Goal: Task Accomplishment & Management: Complete application form

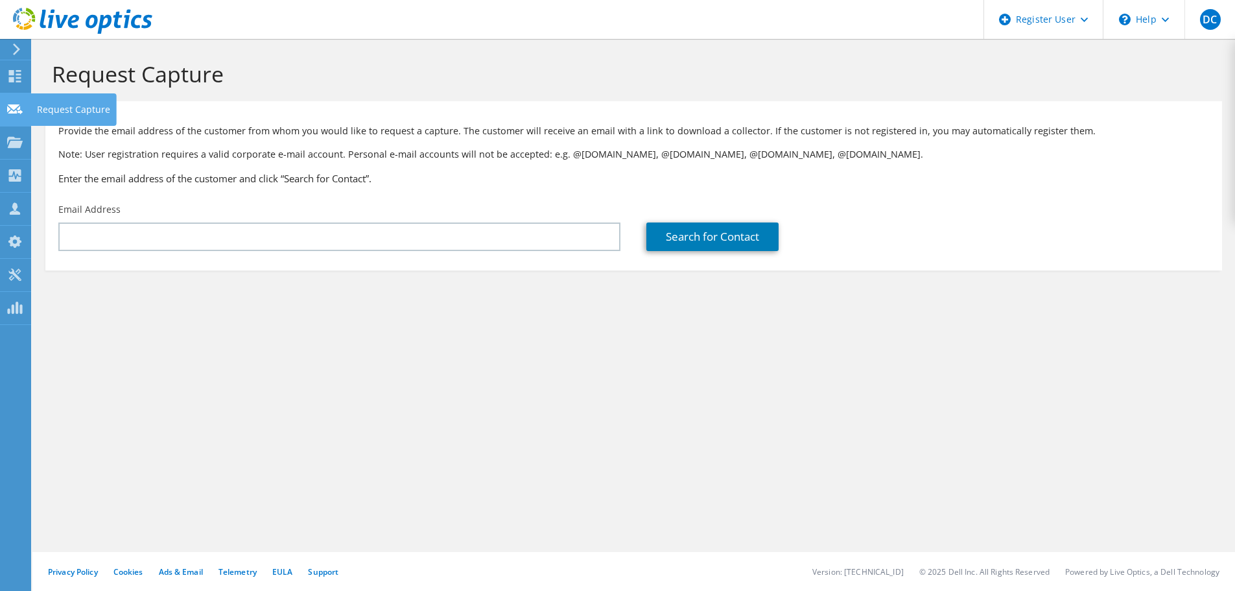
click at [21, 110] on icon at bounding box center [15, 109] width 16 height 12
click at [19, 140] on icon at bounding box center [15, 142] width 16 height 12
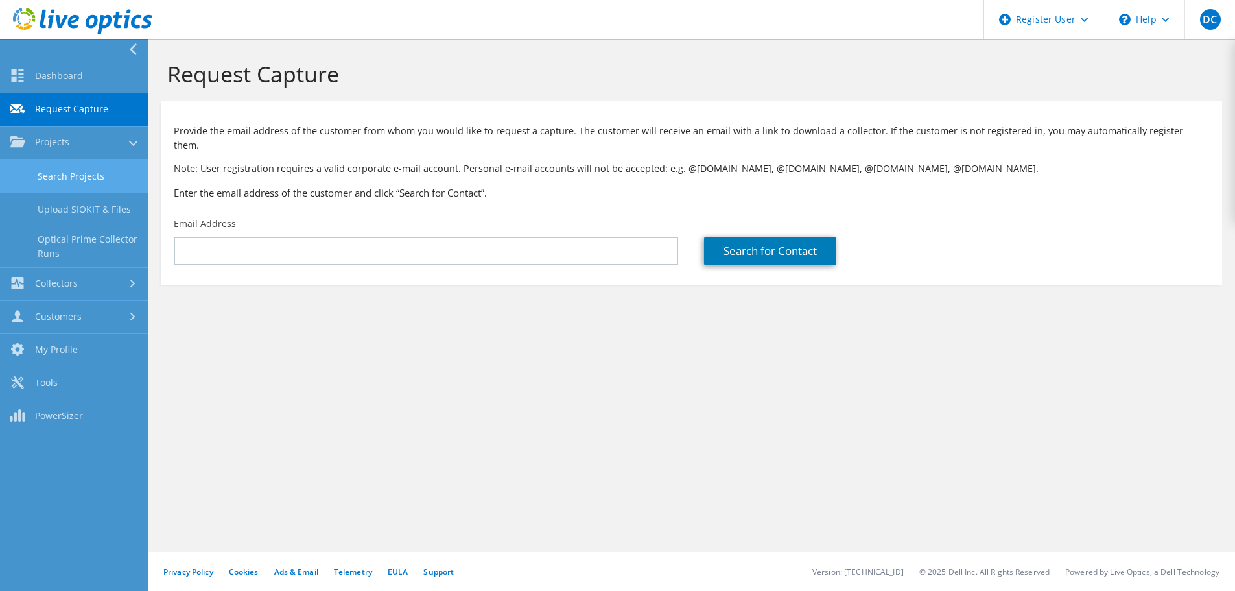
click at [66, 177] on link "Search Projects" at bounding box center [74, 176] width 148 height 33
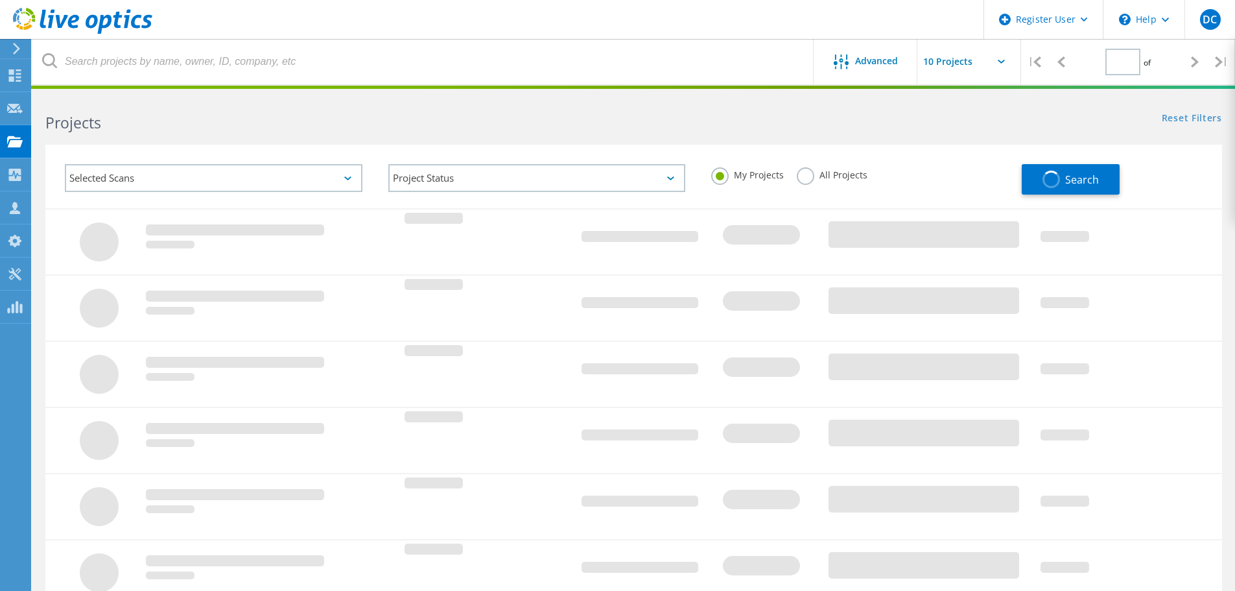
type input "1"
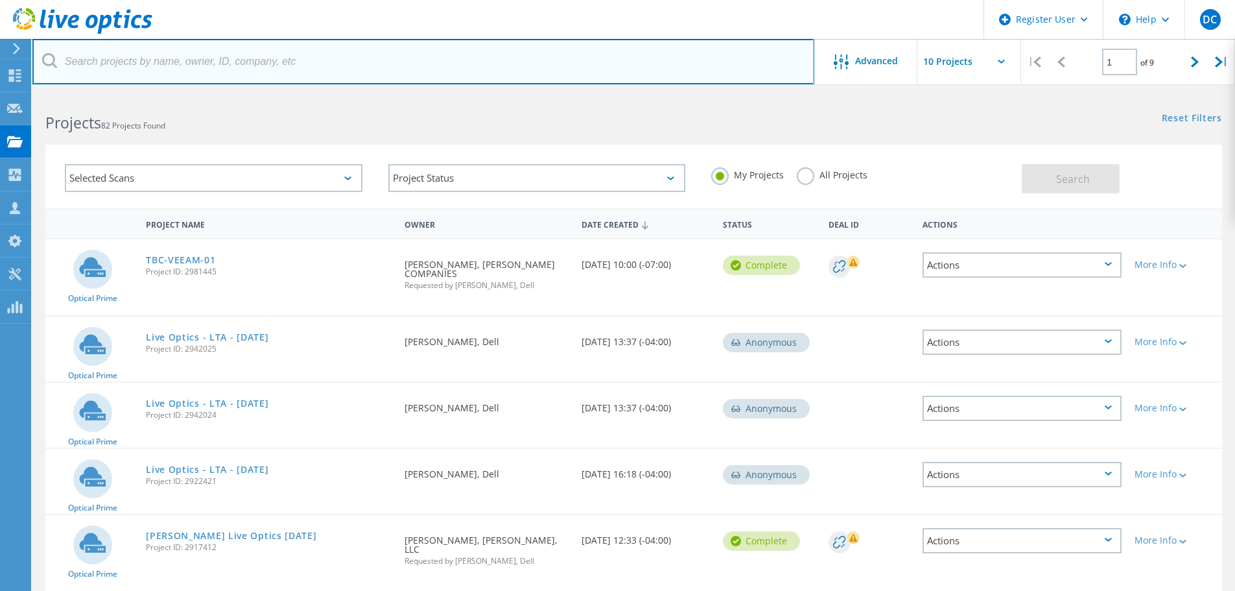
click at [222, 61] on input "text" at bounding box center [423, 61] width 782 height 45
paste input "[PERSON_NAME] <[EMAIL_ADDRESS][DOMAIN_NAME]>"
drag, startPoint x: 152, startPoint y: 60, endPoint x: -8, endPoint y: 54, distance: 159.6
click at [0, 54] on html "Register User \n Help Explore Helpful Articles Contact Support DC Dell User Dev…" at bounding box center [617, 504] width 1235 height 1008
type input "ahalibab@aaas.org"
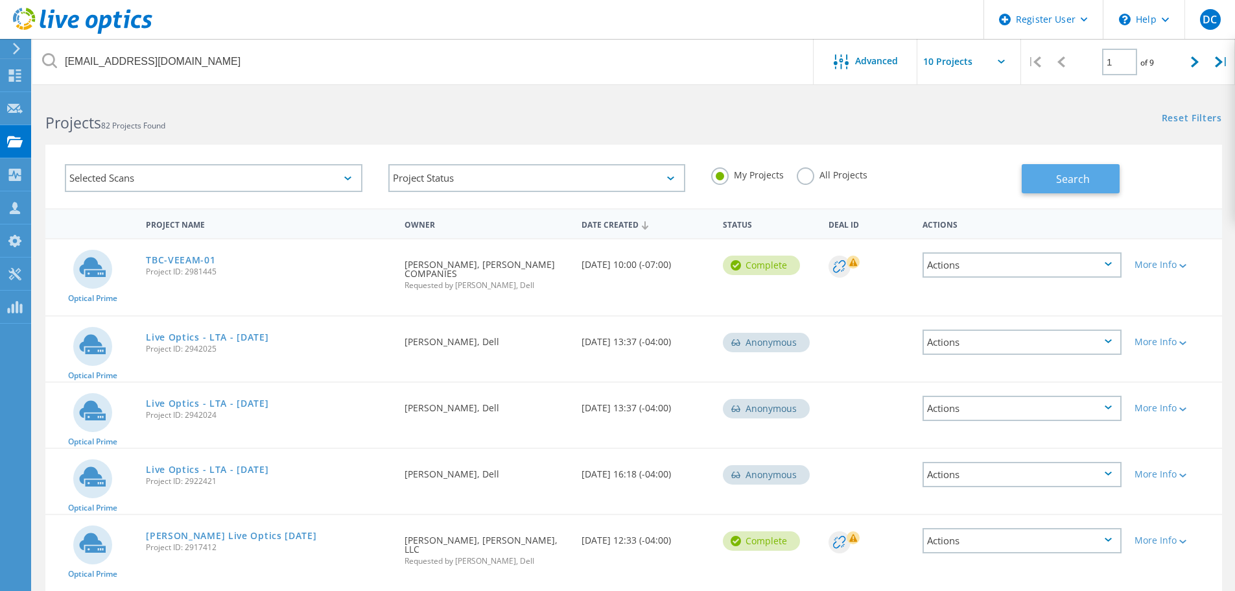
click at [1040, 175] on button "Search" at bounding box center [1071, 178] width 98 height 29
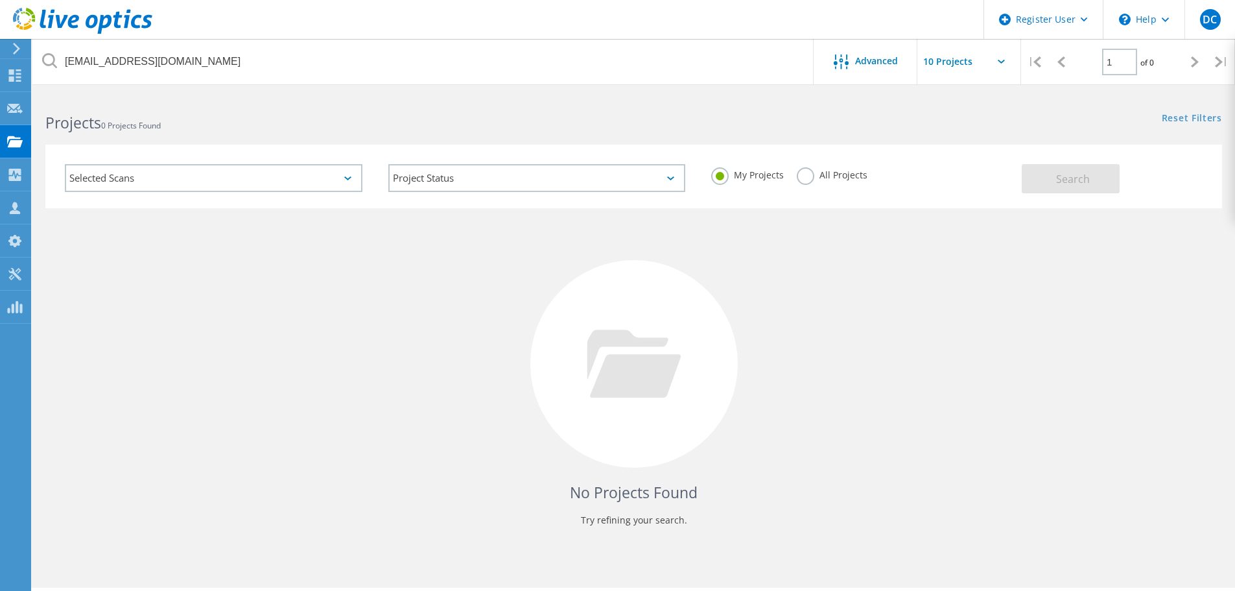
click at [830, 182] on div "All Projects" at bounding box center [832, 176] width 71 height 19
click at [831, 173] on label "All Projects" at bounding box center [832, 173] width 71 height 12
click at [0, 0] on input "All Projects" at bounding box center [0, 0] width 0 height 0
click at [1023, 176] on button "Search" at bounding box center [1071, 178] width 98 height 29
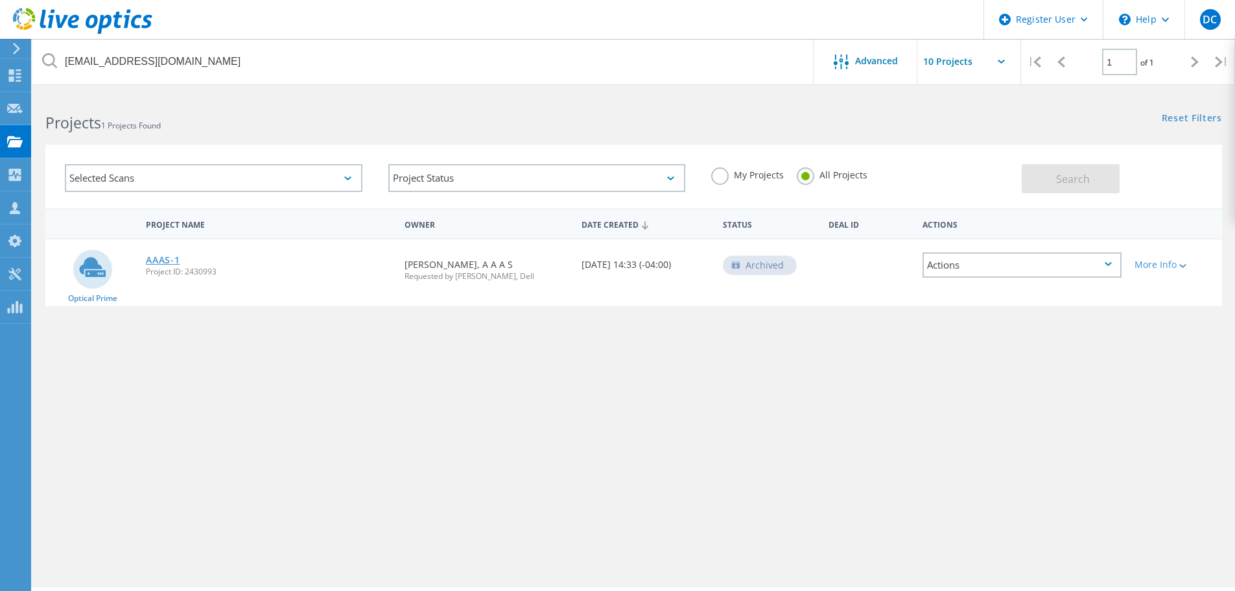
click at [154, 259] on link "AAAS-1" at bounding box center [163, 260] width 34 height 9
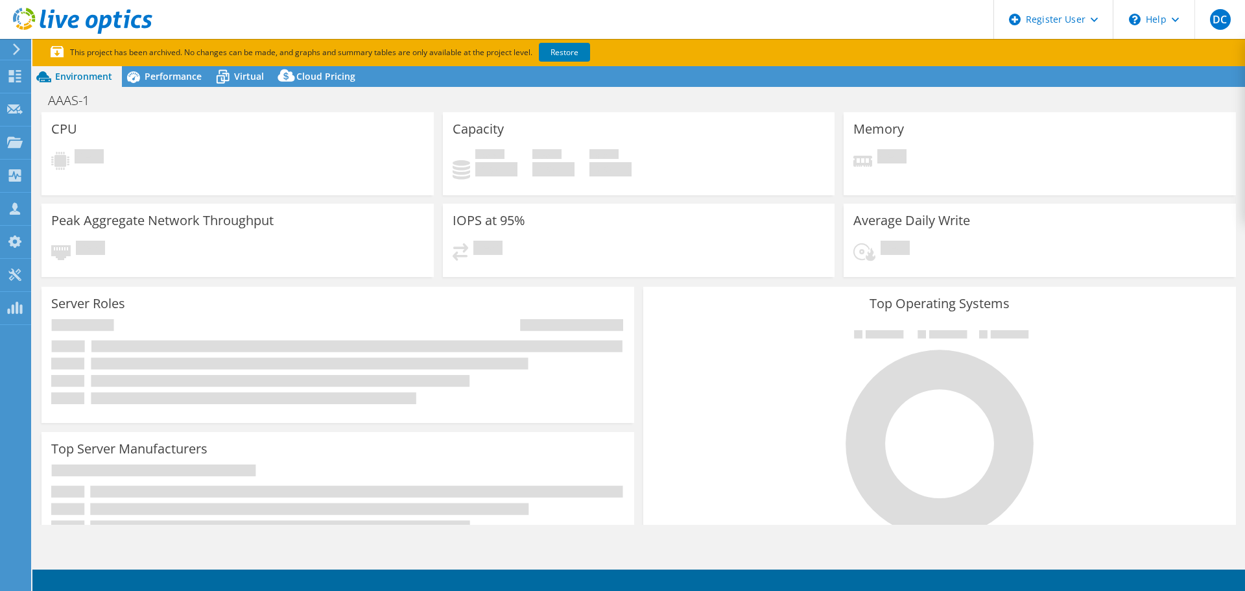
select select "USD"
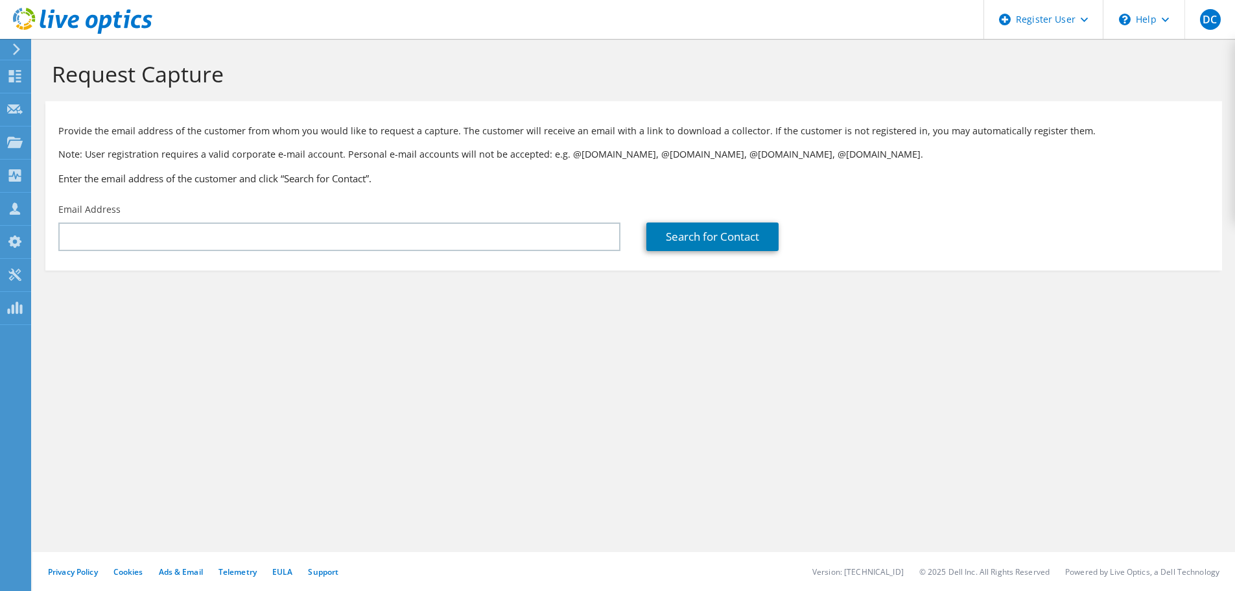
click at [175, 220] on div "Email Address" at bounding box center [339, 227] width 588 height 61
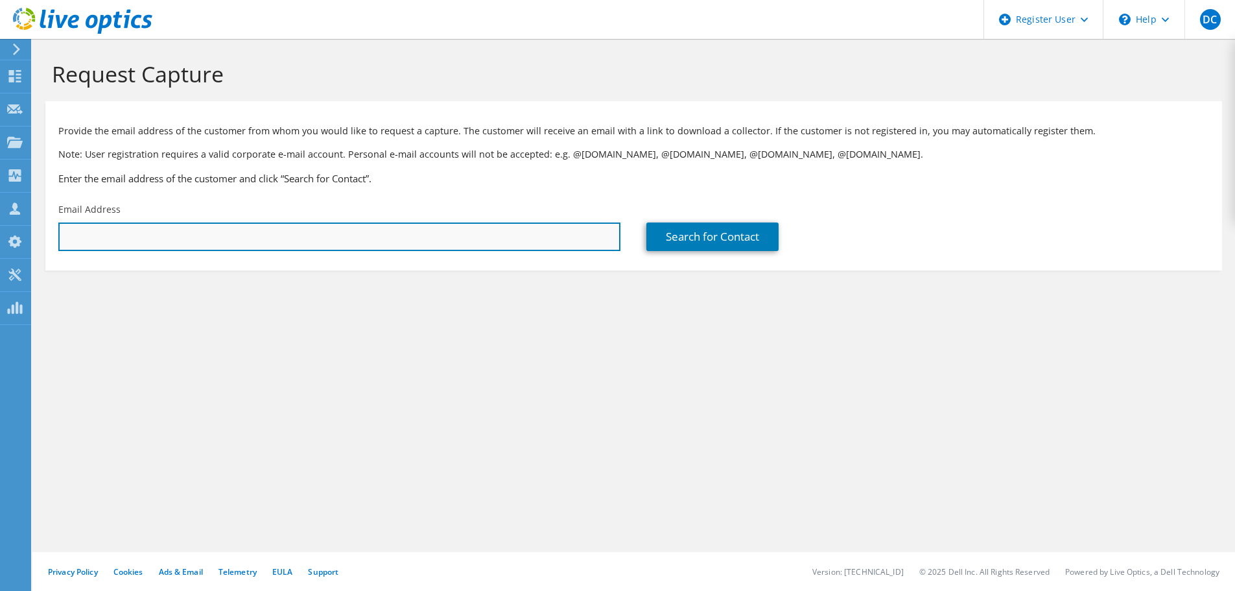
paste input "[PERSON_NAME] <[EMAIL_ADDRESS][DOMAIN_NAME]>"
click at [160, 244] on input "[PERSON_NAME] <[EMAIL_ADDRESS][DOMAIN_NAME]>" at bounding box center [339, 236] width 562 height 29
drag, startPoint x: 250, startPoint y: 231, endPoint x: 12, endPoint y: 231, distance: 238.0
click at [12, 231] on div "DC Dell User [PERSON_NAME] [EMAIL_ADDRESS][PERSON_NAME][DOMAIN_NAME] Dell My Pr…" at bounding box center [617, 295] width 1235 height 591
click at [340, 234] on input "Amir H. Alibabaie <aalibab@aaas.org>" at bounding box center [339, 236] width 562 height 29
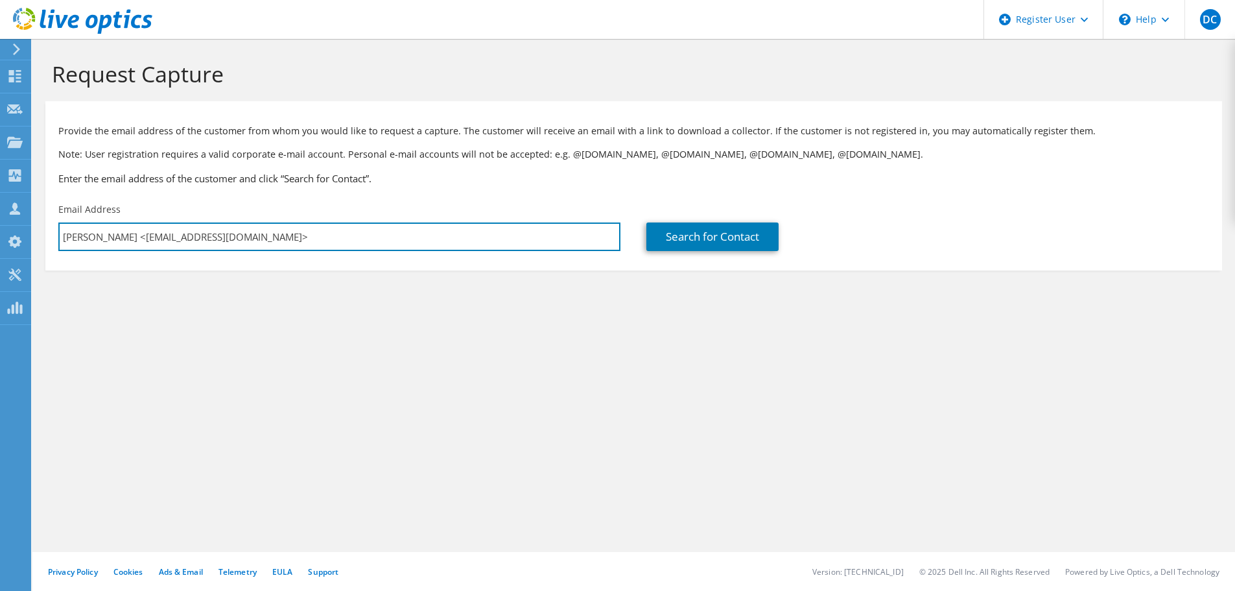
drag, startPoint x: 302, startPoint y: 235, endPoint x: 60, endPoint y: 221, distance: 242.3
click at [60, 221] on div "Email Address Amir H. Alibabaie <aalibab@aaas.org>" at bounding box center [339, 227] width 588 height 61
paste input "h"
drag, startPoint x: 301, startPoint y: 237, endPoint x: 235, endPoint y: 236, distance: 65.5
click at [235, 236] on input "Amir H. Alibabaie <ahalibab@aaas.org>" at bounding box center [339, 236] width 562 height 29
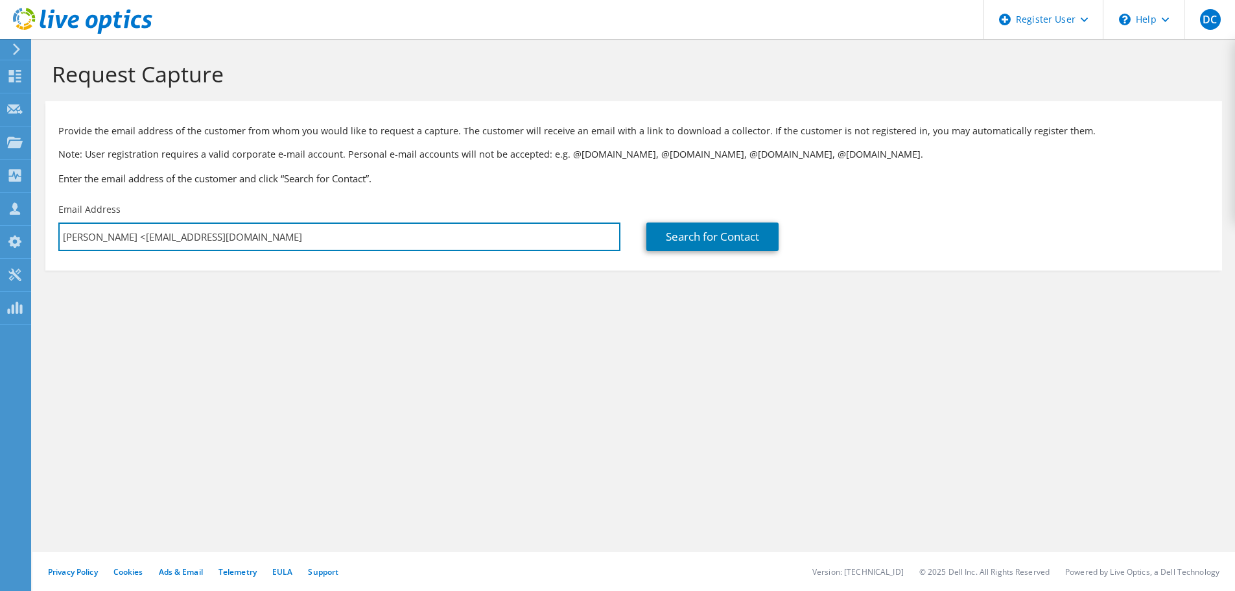
drag, startPoint x: 149, startPoint y: 237, endPoint x: 50, endPoint y: 241, distance: 98.6
click at [50, 241] on div "Email Address Amir H. Alibabaie <ahalibab@aaas.org" at bounding box center [339, 227] width 588 height 61
type input "ahalibab@aaas.org"
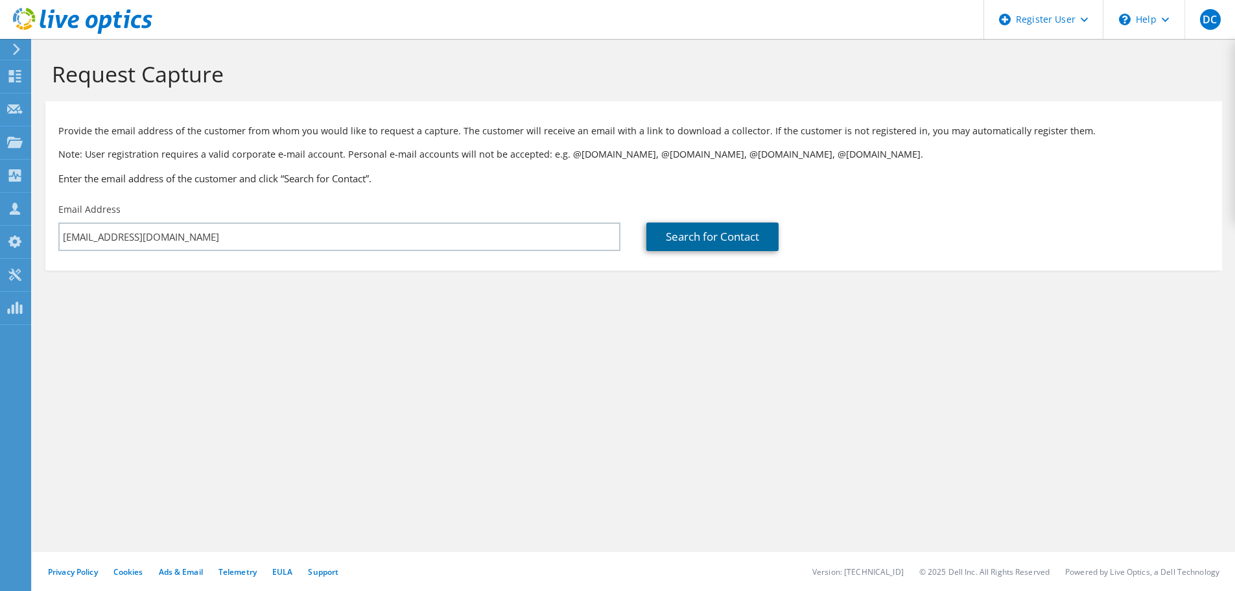
click at [743, 239] on link "Search for Contact" at bounding box center [713, 236] width 132 height 29
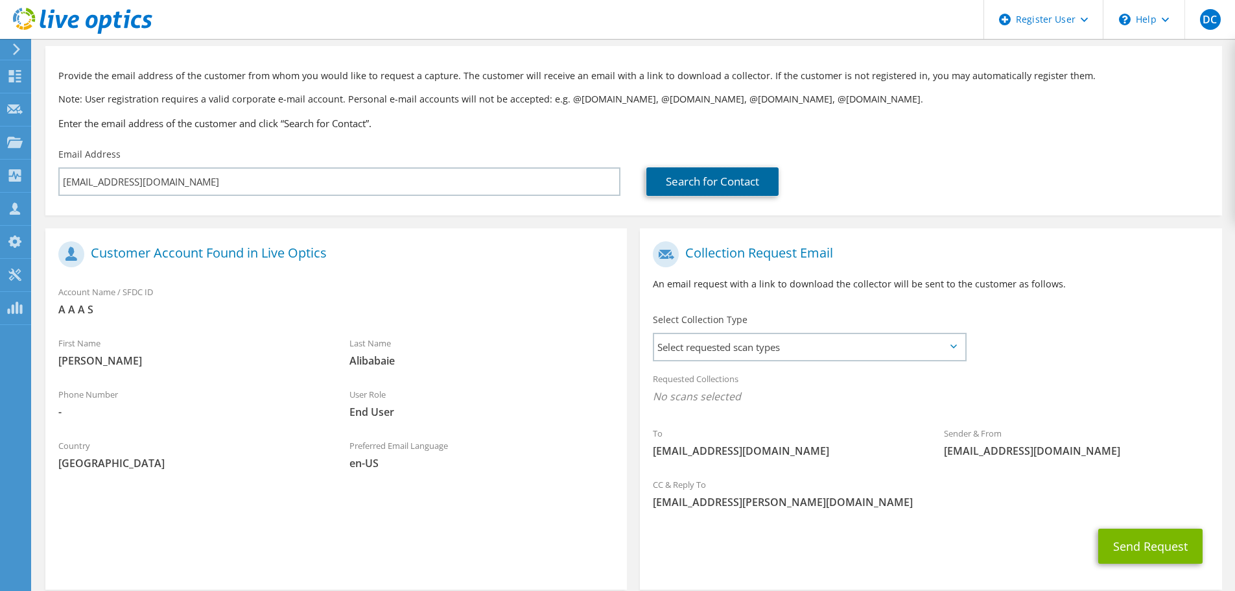
scroll to position [119, 0]
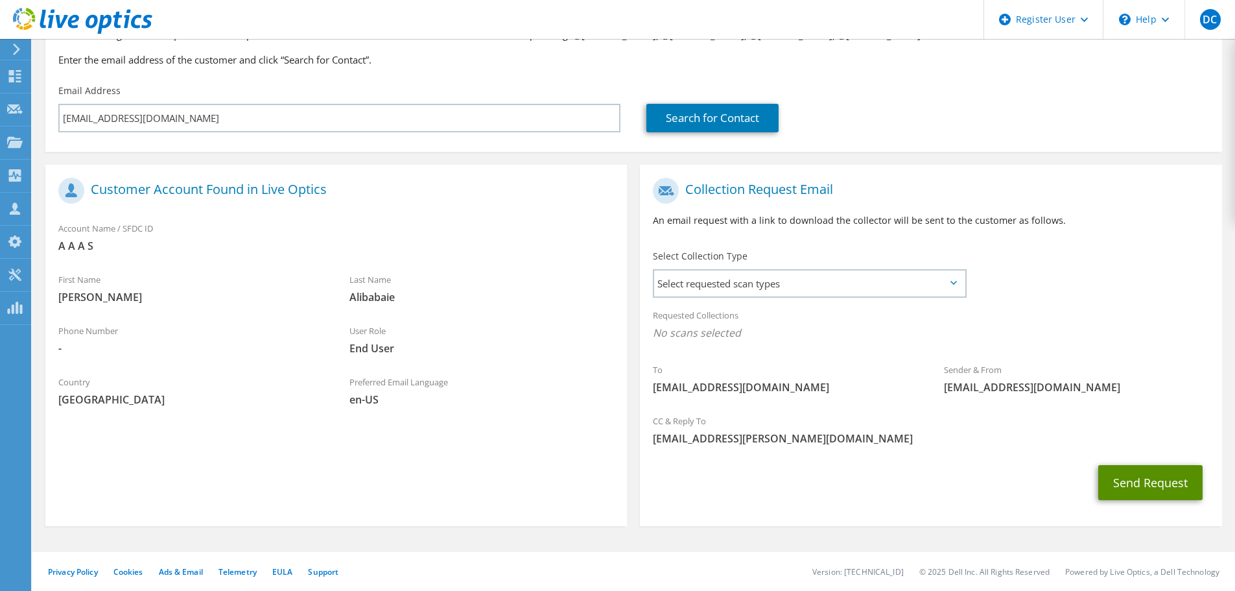
click at [1145, 473] on button "Send Request" at bounding box center [1151, 482] width 104 height 35
